Goal: Find specific page/section: Find specific page/section

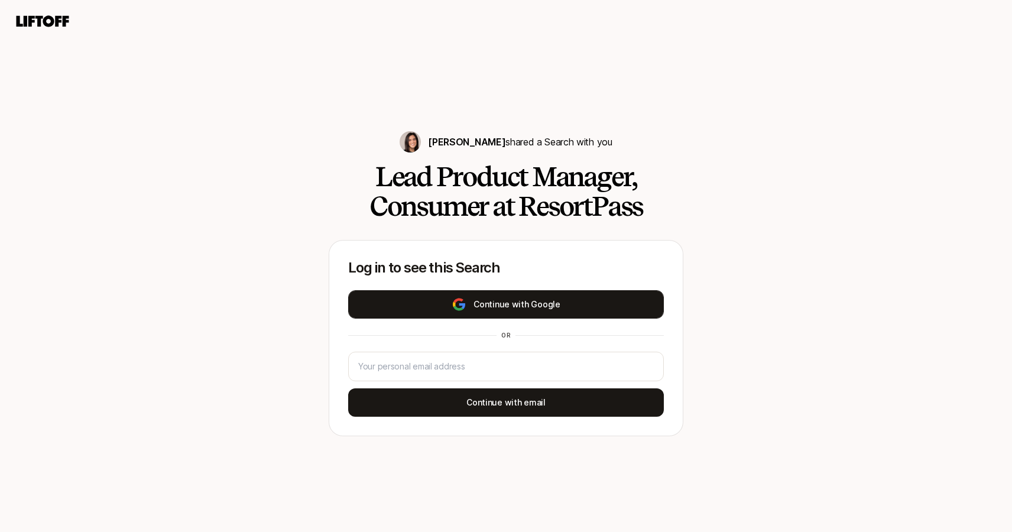
click at [544, 304] on button "Continue with Google" at bounding box center [506, 304] width 316 height 28
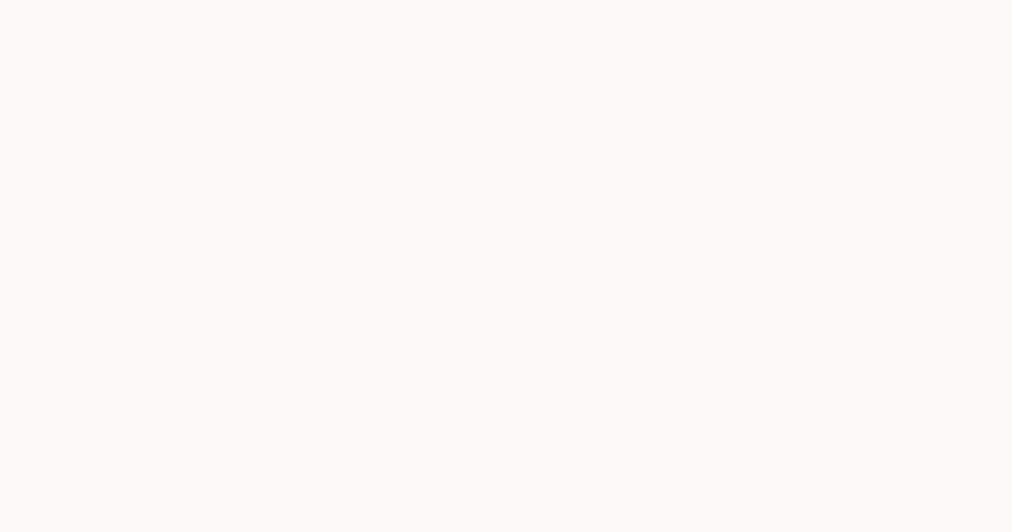
click at [505, 304] on div at bounding box center [506, 266] width 1012 height 532
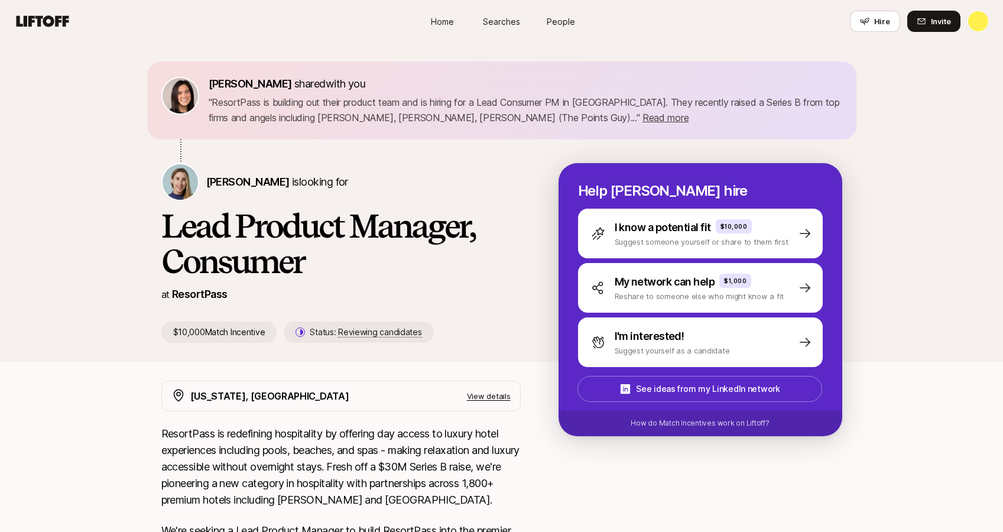
click at [514, 22] on span "Searches" at bounding box center [501, 21] width 37 height 12
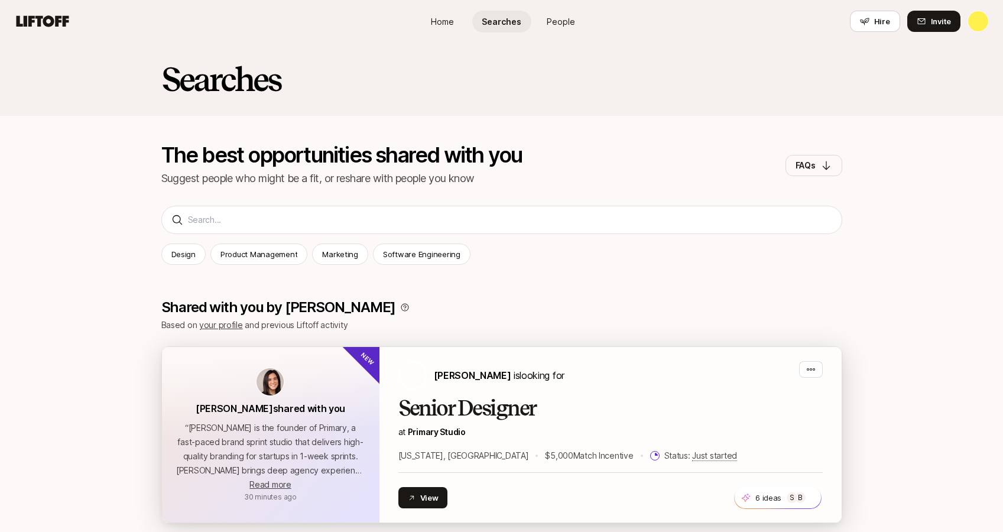
click at [378, 418] on div "[PERSON_NAME] shared with you “ [PERSON_NAME] is the founder of Primary, a fast…" at bounding box center [270, 435] width 217 height 176
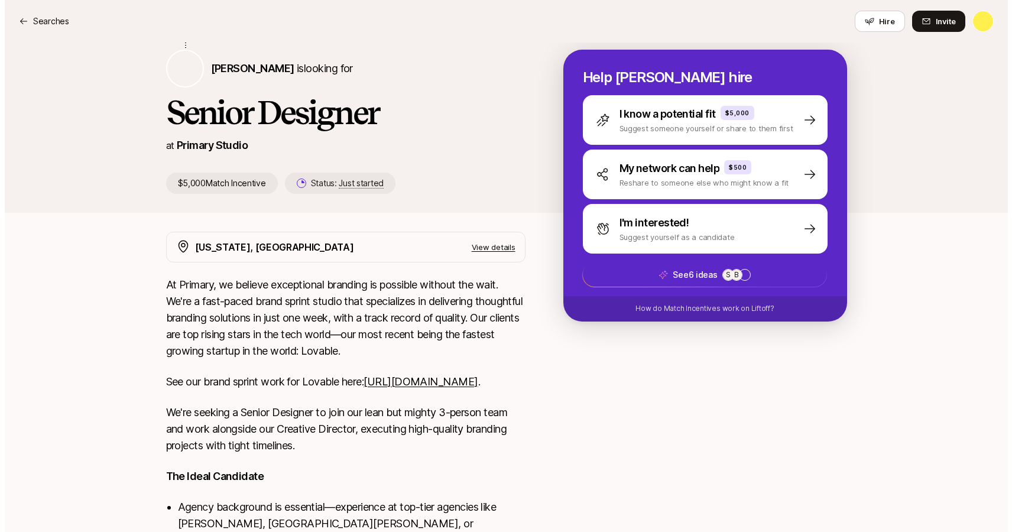
scroll to position [171, 0]
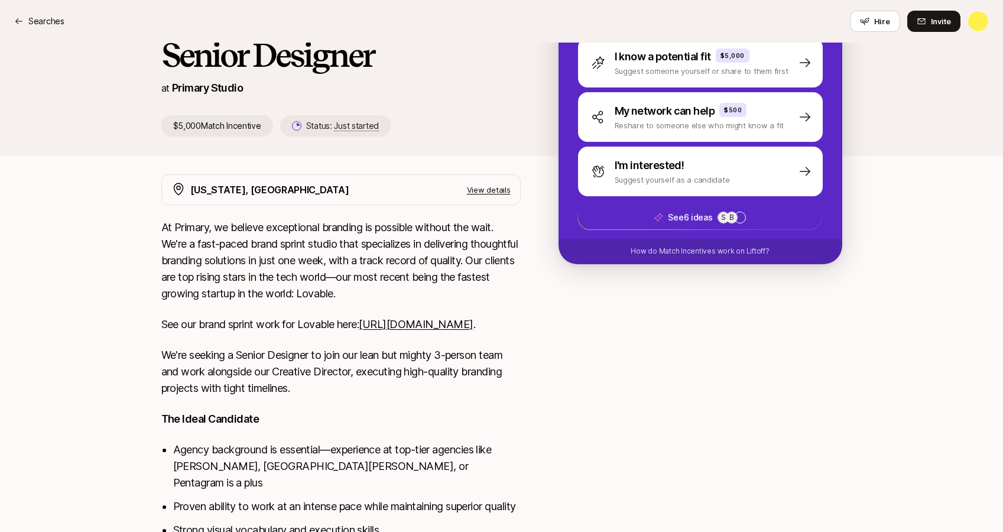
click at [359, 330] on link "[URL][DOMAIN_NAME]" at bounding box center [416, 324] width 114 height 12
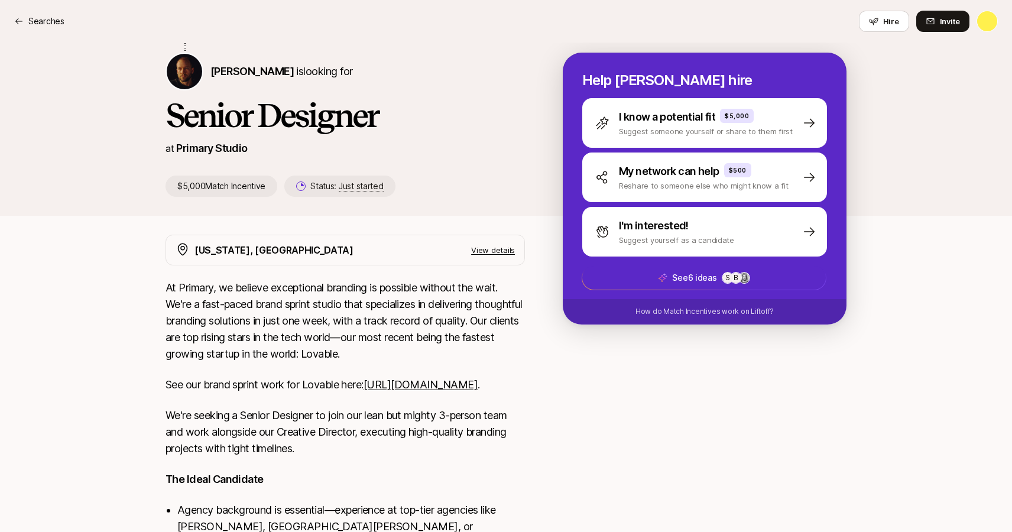
scroll to position [66, 0]
